Goal: Complete application form

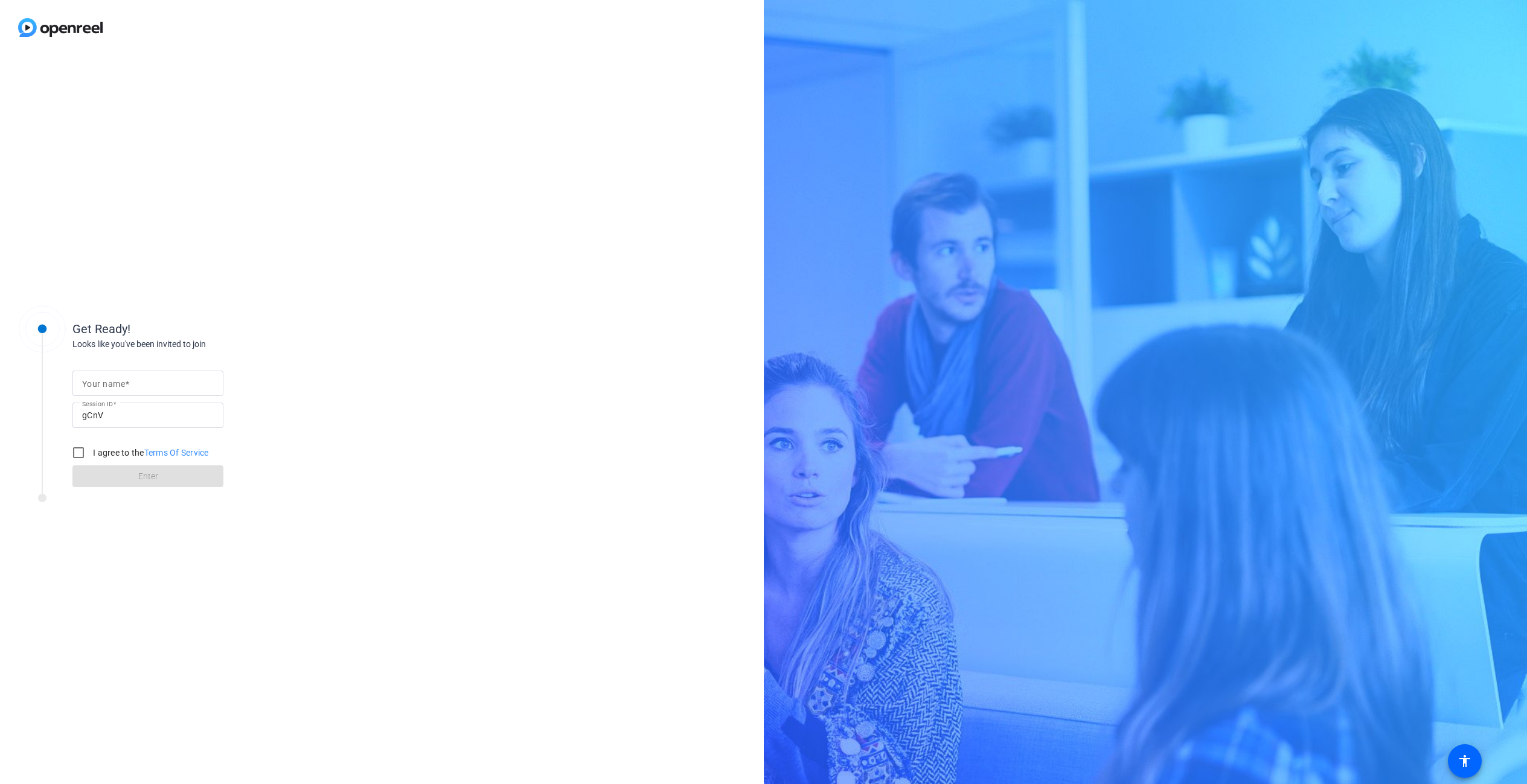
click at [110, 388] on mat-label "Your name" at bounding box center [103, 384] width 43 height 10
click at [110, 388] on input "Your name" at bounding box center [148, 384] width 131 height 15
type input "Manel"
click at [73, 450] on input "I agree to the Terms Of Service" at bounding box center [78, 453] width 24 height 24
checkbox input "true"
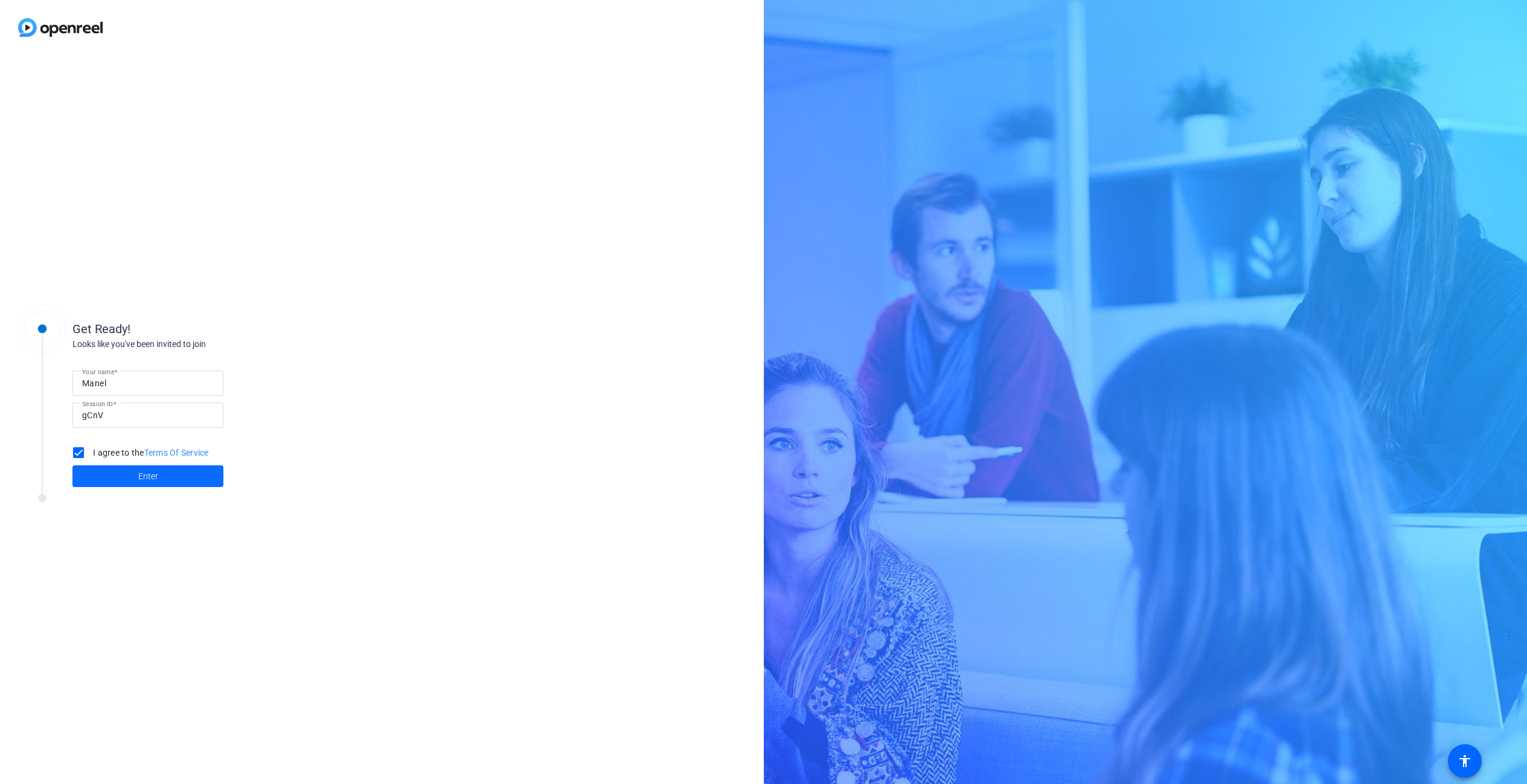
click at [165, 475] on span at bounding box center [148, 477] width 151 height 29
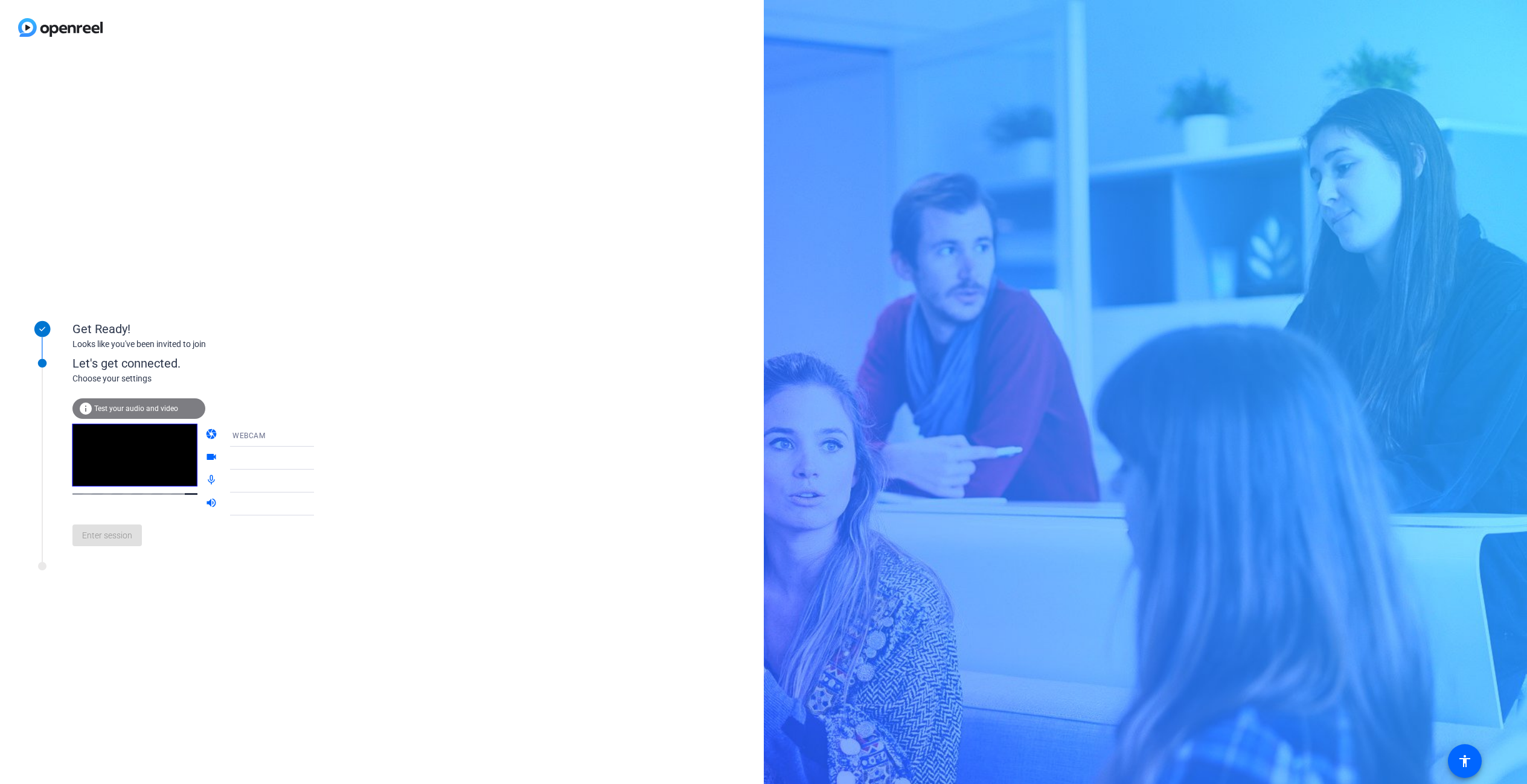
click at [319, 441] on icon at bounding box center [326, 436] width 15 height 15
click at [297, 441] on div at bounding box center [763, 392] width 1527 height 784
click at [319, 459] on icon at bounding box center [326, 459] width 15 height 15
click at [319, 486] on icon at bounding box center [326, 481] width 15 height 15
click at [323, 504] on icon at bounding box center [325, 504] width 6 height 3
